Goal: Find contact information: Find contact information

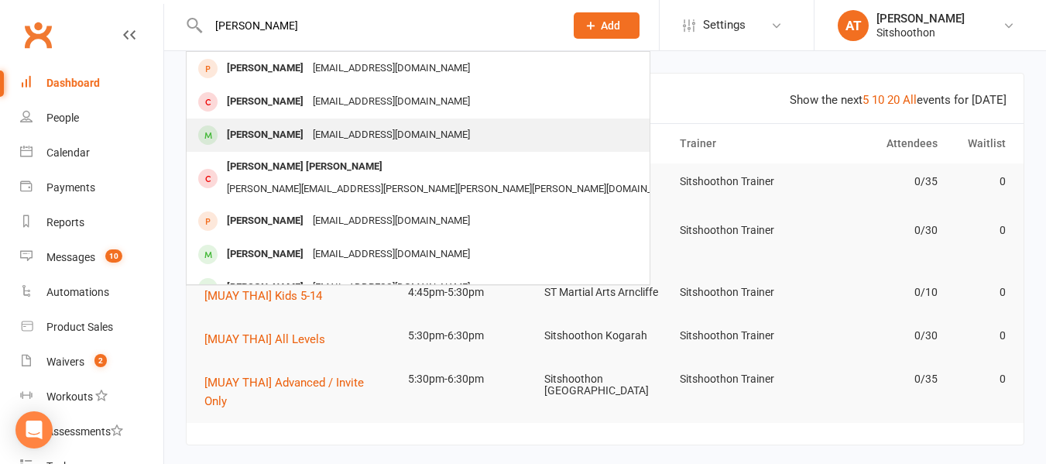
drag, startPoint x: 0, startPoint y: 0, endPoint x: 311, endPoint y: 136, distance: 339.7
click at [311, 50] on div "[PERSON_NAME] [PERSON_NAME][EMAIL_ADDRESS][DOMAIN_NAME] Actions [PERSON_NAME] […" at bounding box center [370, 25] width 368 height 50
type input "[PERSON_NAME]"
click at [311, 136] on div "[EMAIL_ADDRESS][DOMAIN_NAME]" at bounding box center [391, 135] width 166 height 22
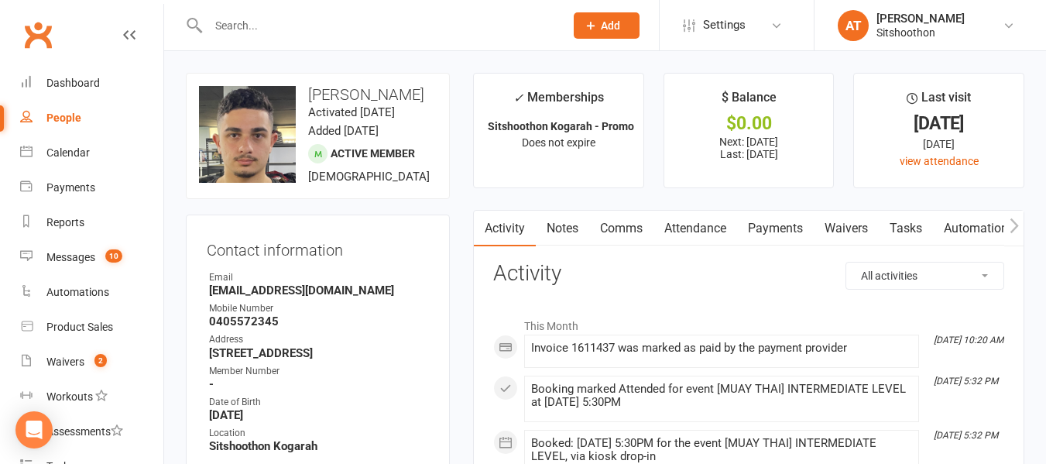
click at [260, 297] on strong "[EMAIL_ADDRESS][DOMAIN_NAME]" at bounding box center [319, 290] width 220 height 14
copy render-form-field "[EMAIL_ADDRESS][DOMAIN_NAME]"
